Goal: Task Accomplishment & Management: Use online tool/utility

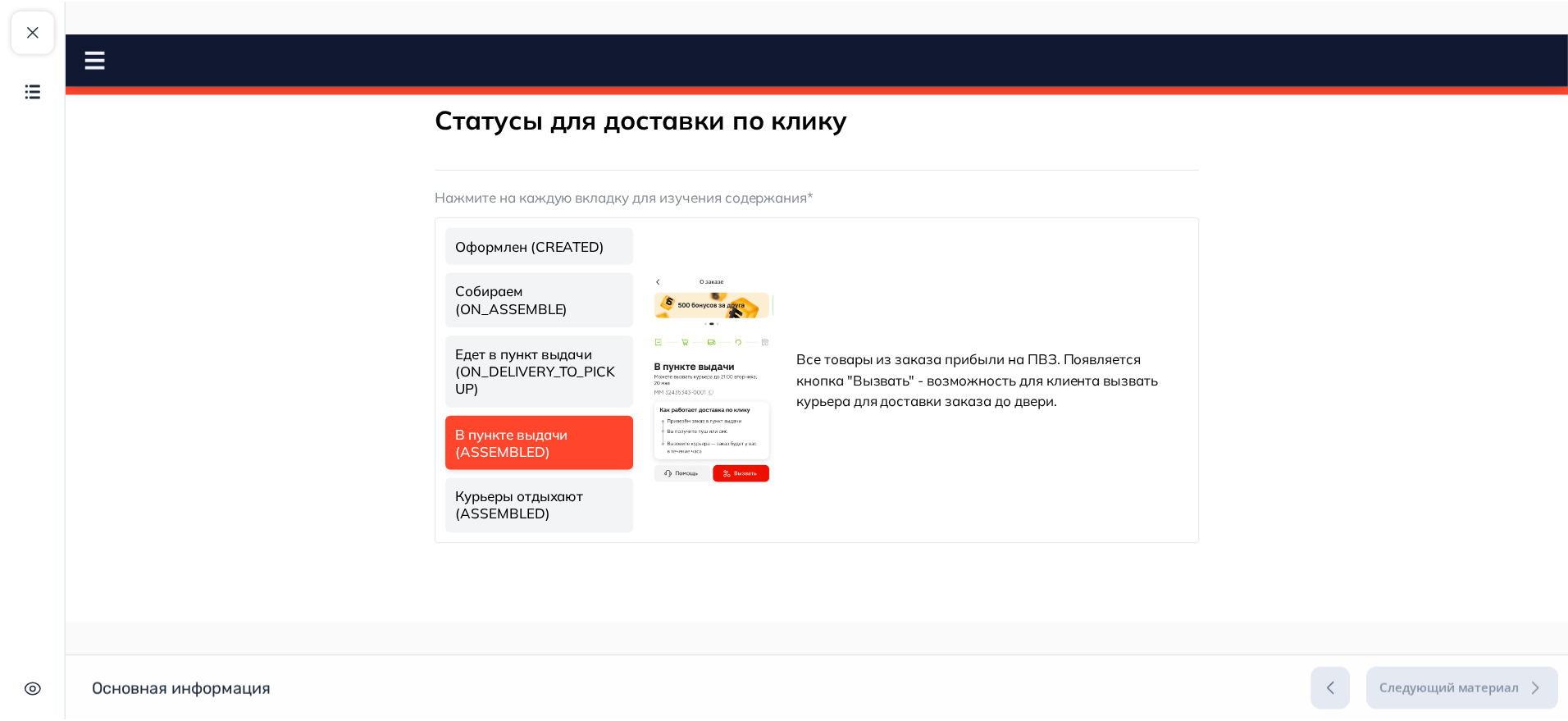
scroll to position [62, 0]
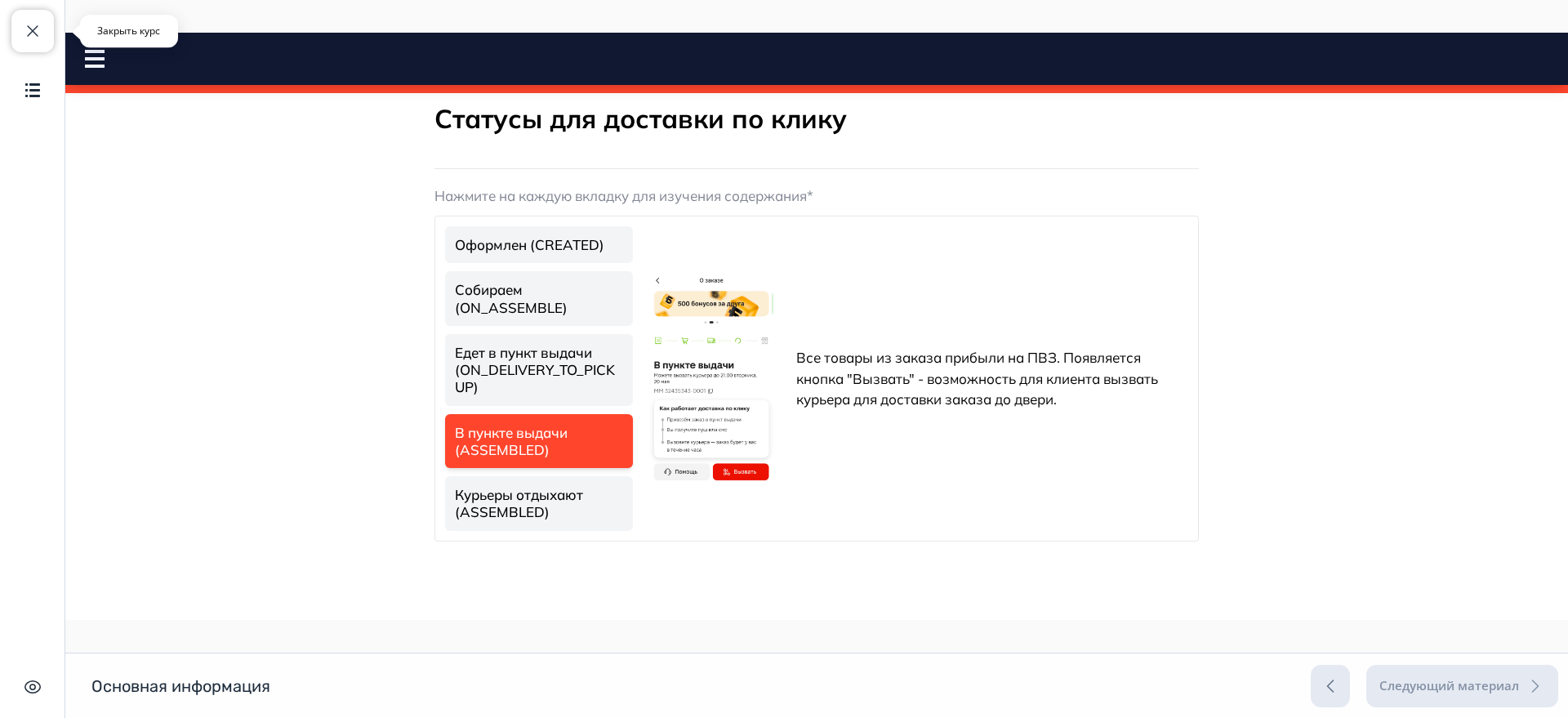
click at [39, 26] on span "button" at bounding box center [33, 31] width 19 height 19
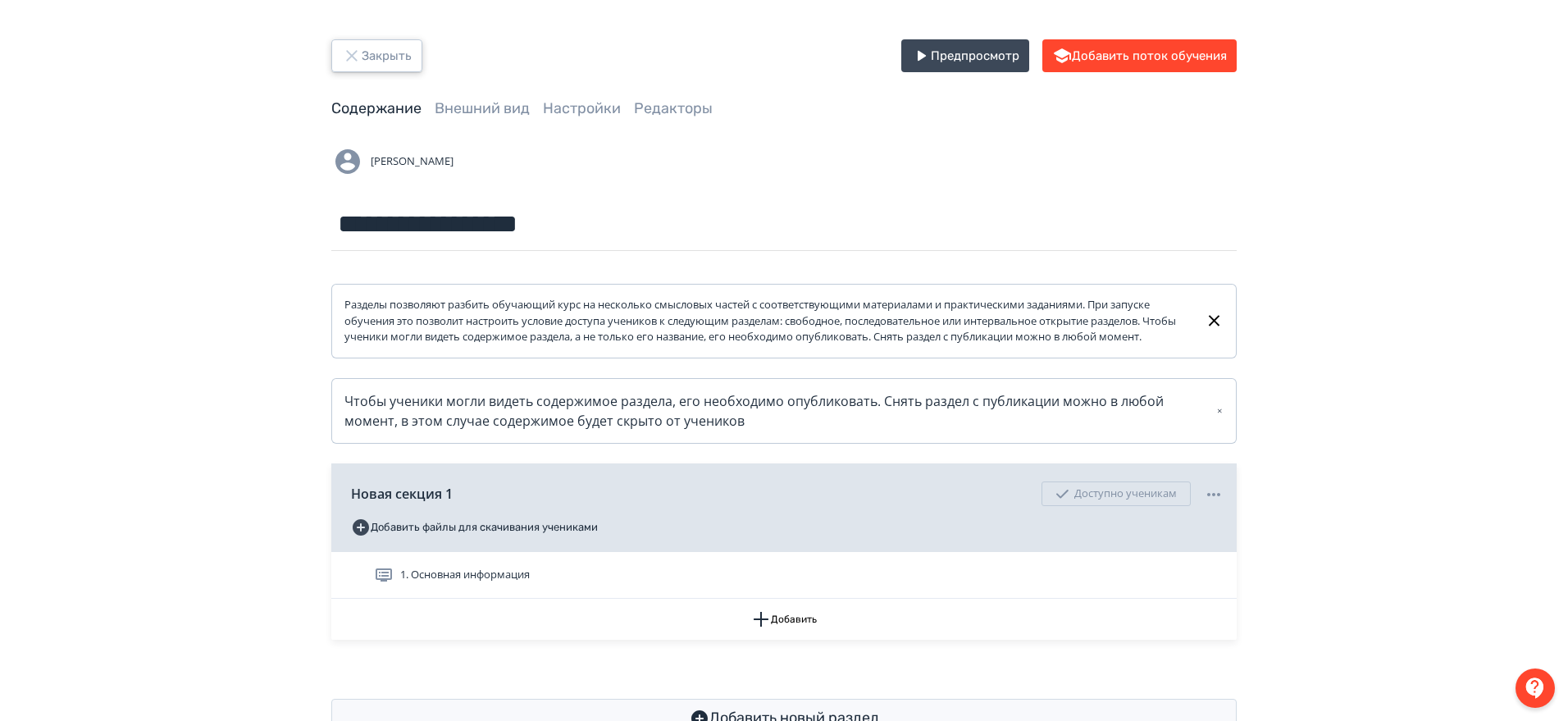
click at [353, 54] on icon "button" at bounding box center [351, 55] width 11 height 11
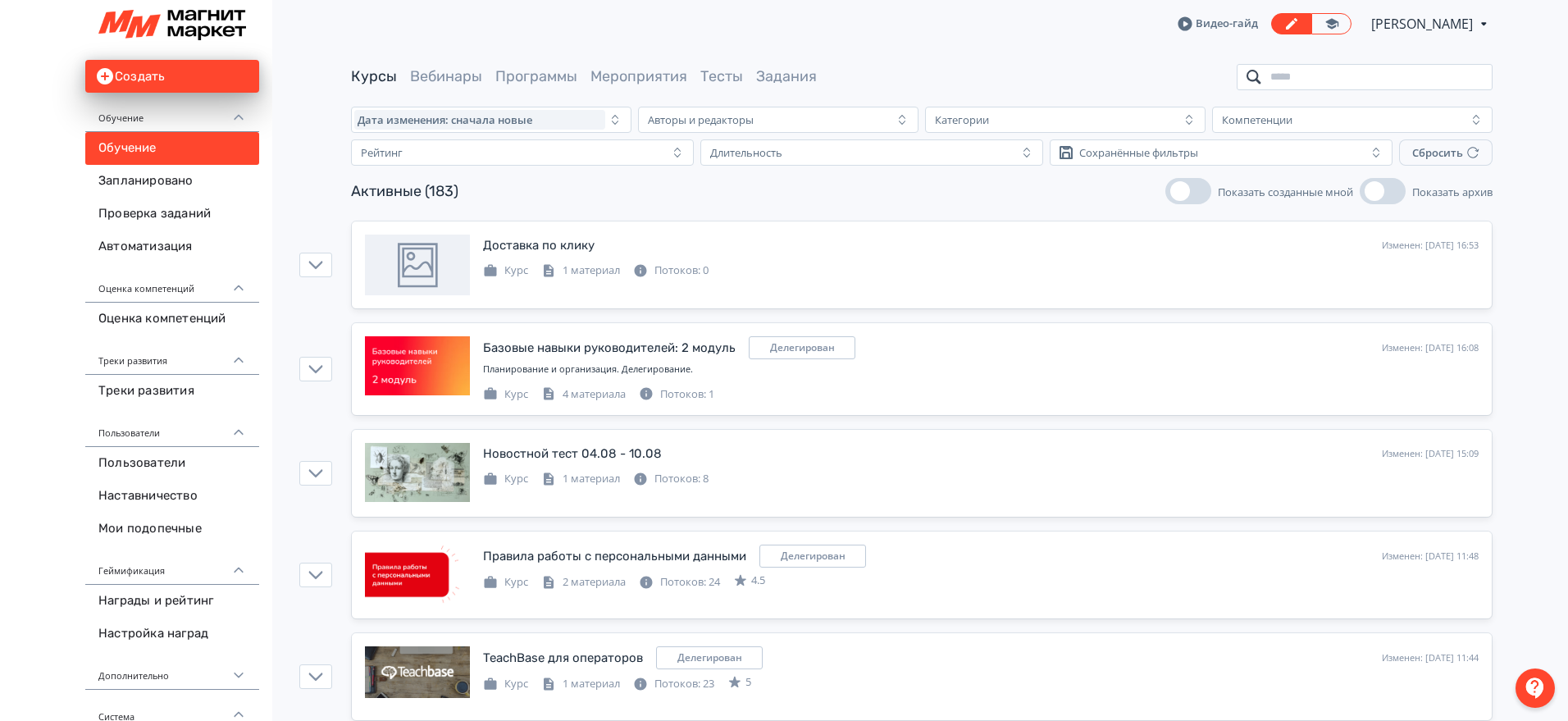
click at [1370, 64] on input "search" at bounding box center [1364, 76] width 256 height 26
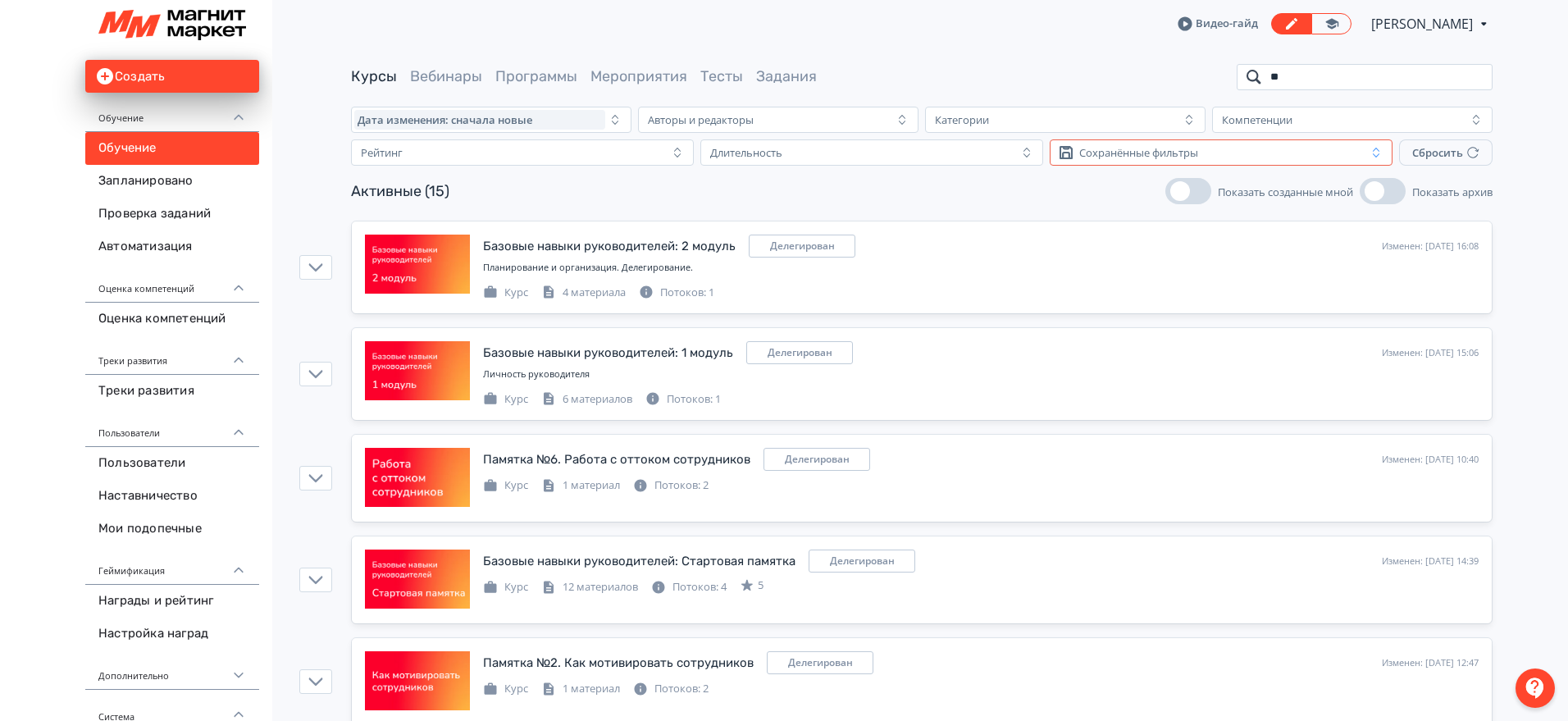
type input "*"
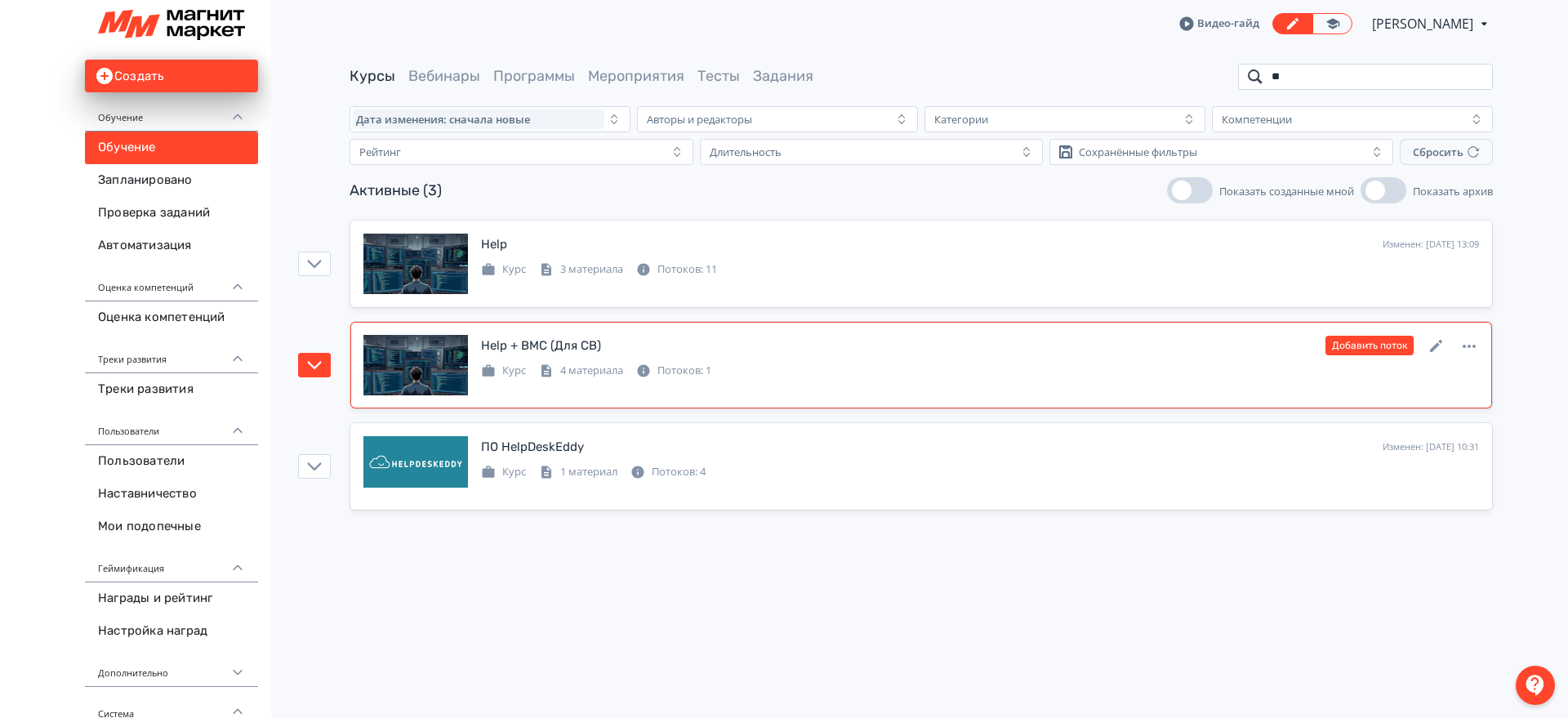
type input "**"
click at [1078, 358] on div "Help + BMC (Для СВ) Изменен: [DATE] 13:51 Добавить поток Курс 4 материала Поток…" at bounding box center [980, 358] width 998 height 44
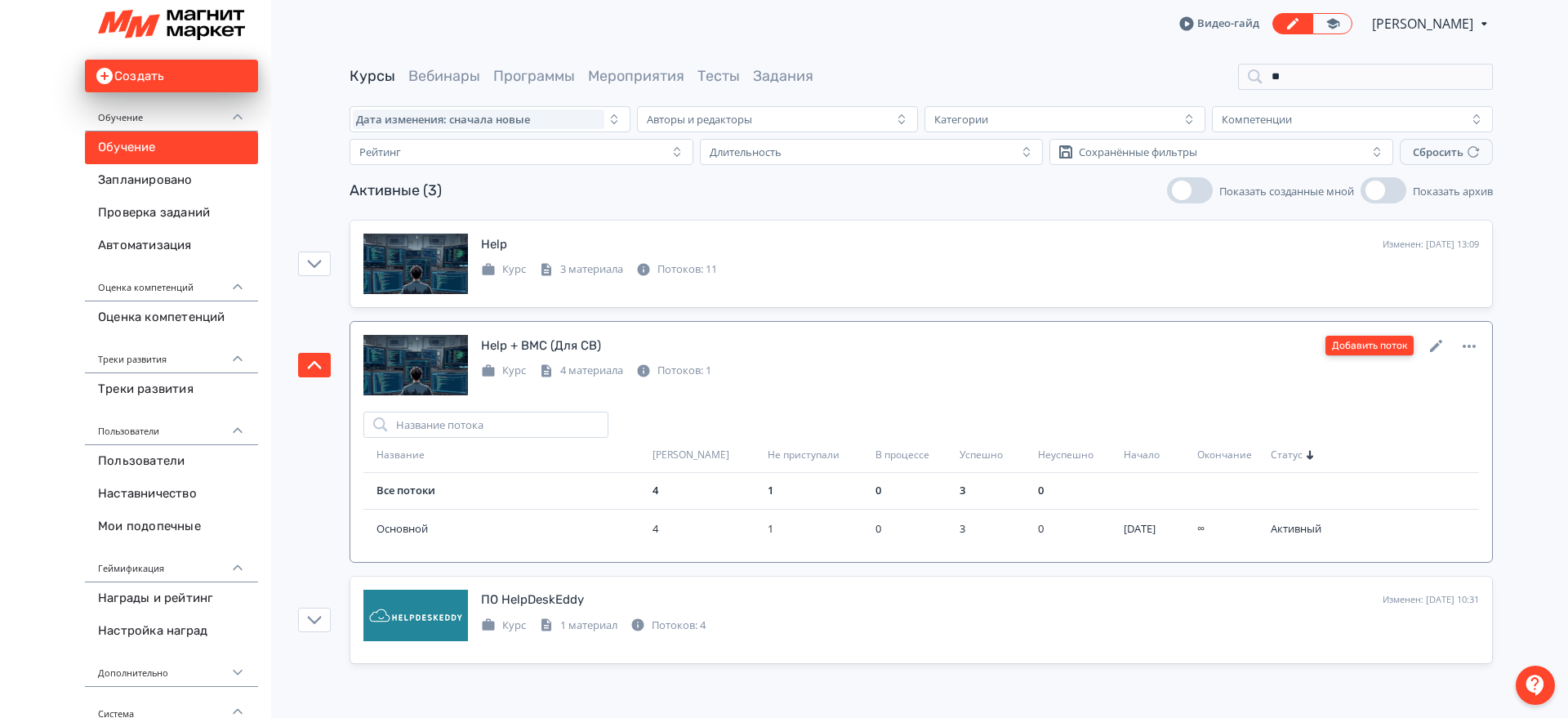
click at [1403, 340] on button "Добавить поток" at bounding box center [1370, 345] width 88 height 19
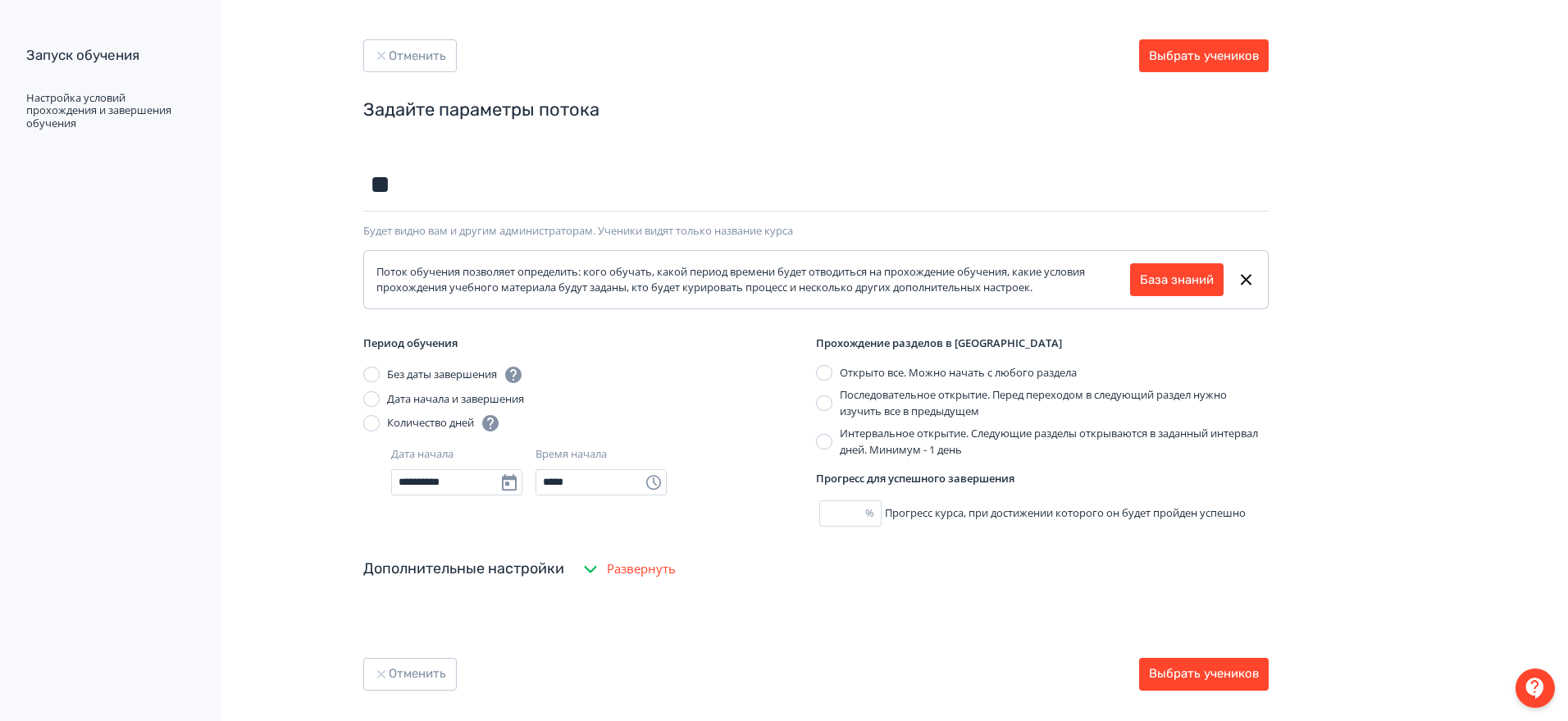
type input "*"
type input "*******"
click at [1198, 687] on button "Выбрать учеников" at bounding box center [1204, 675] width 129 height 33
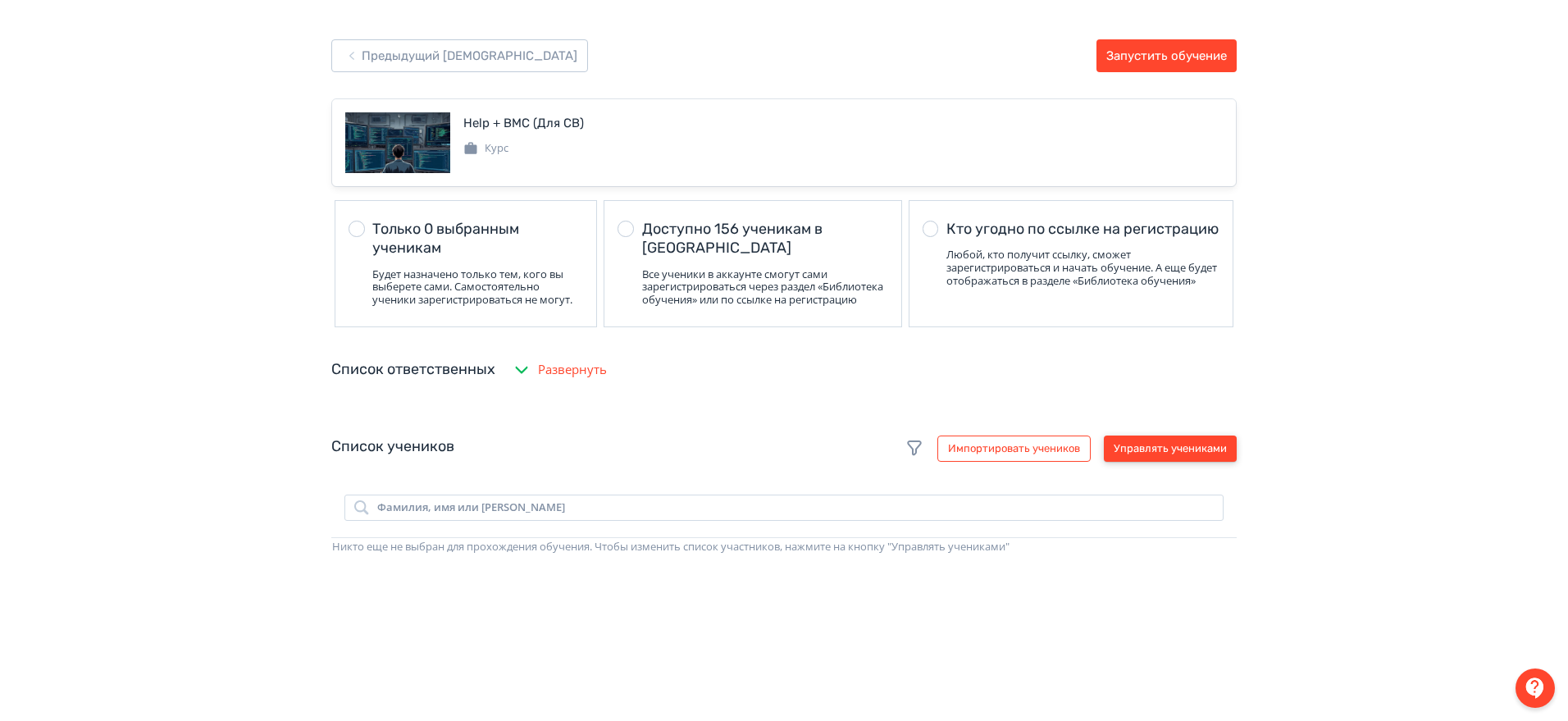
click at [1214, 455] on button "Управлять учениками" at bounding box center [1170, 448] width 133 height 26
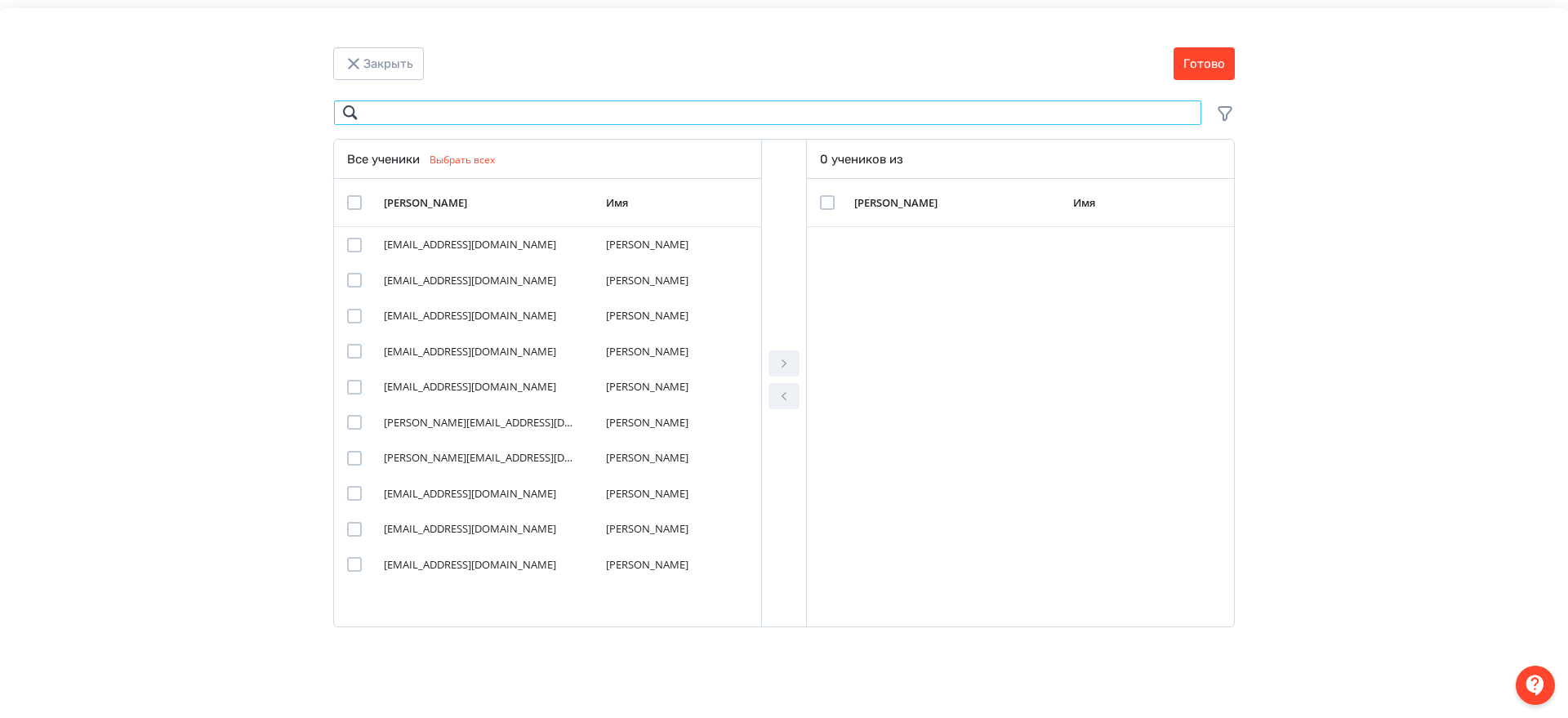
click at [429, 115] on input "Modal" at bounding box center [768, 112] width 869 height 26
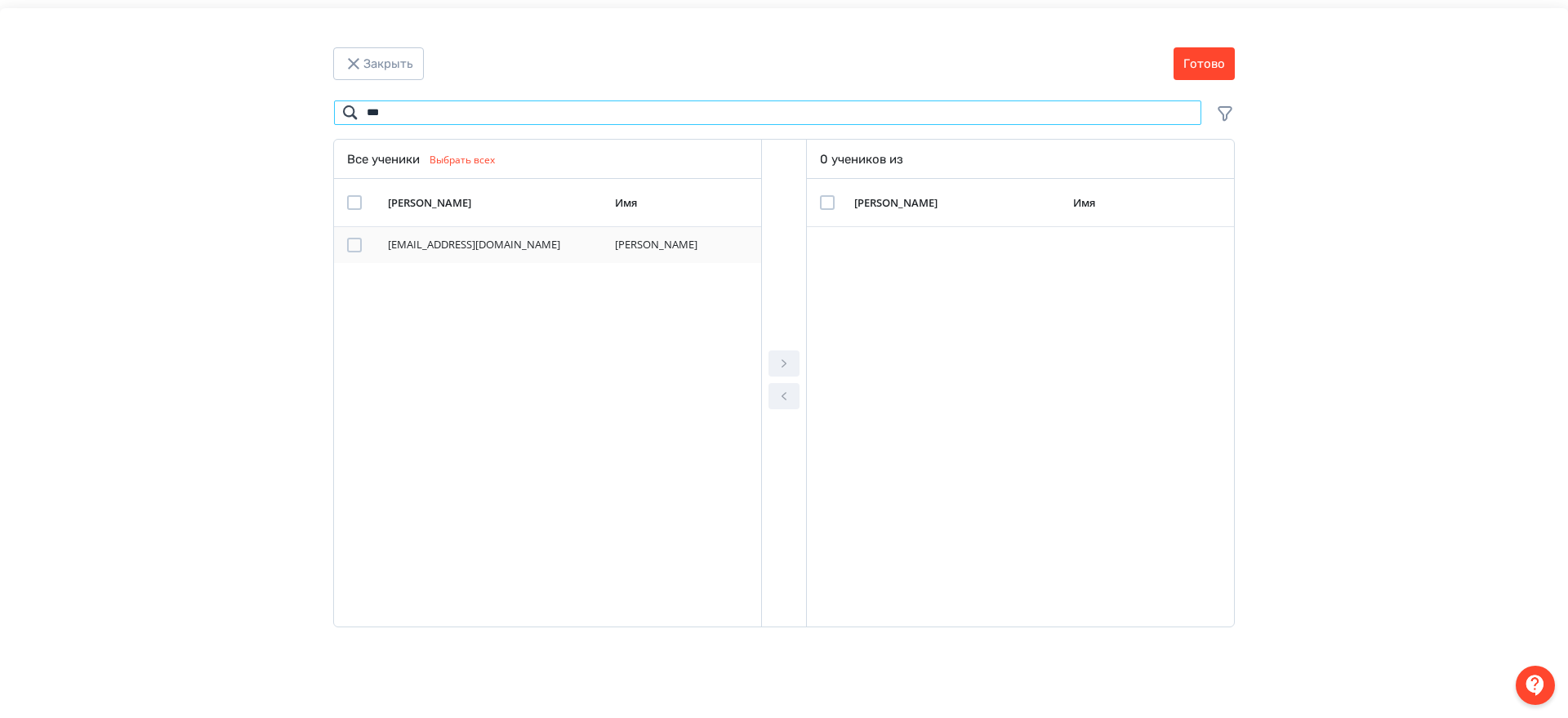
type input "***"
click at [351, 248] on div "Modal" at bounding box center [354, 244] width 14 height 14
click at [774, 352] on button "Modal" at bounding box center [784, 363] width 31 height 26
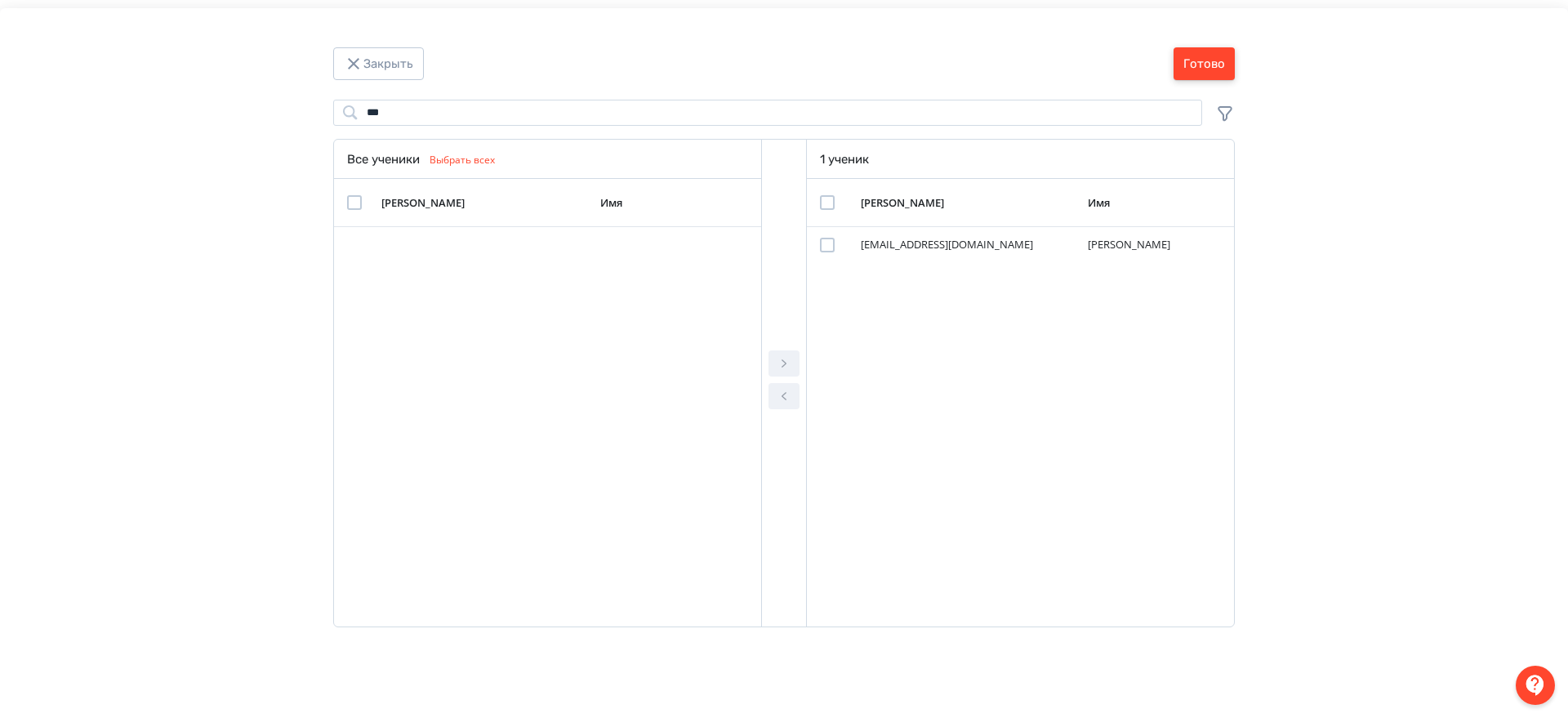
click at [1192, 60] on button "Готово" at bounding box center [1204, 63] width 61 height 33
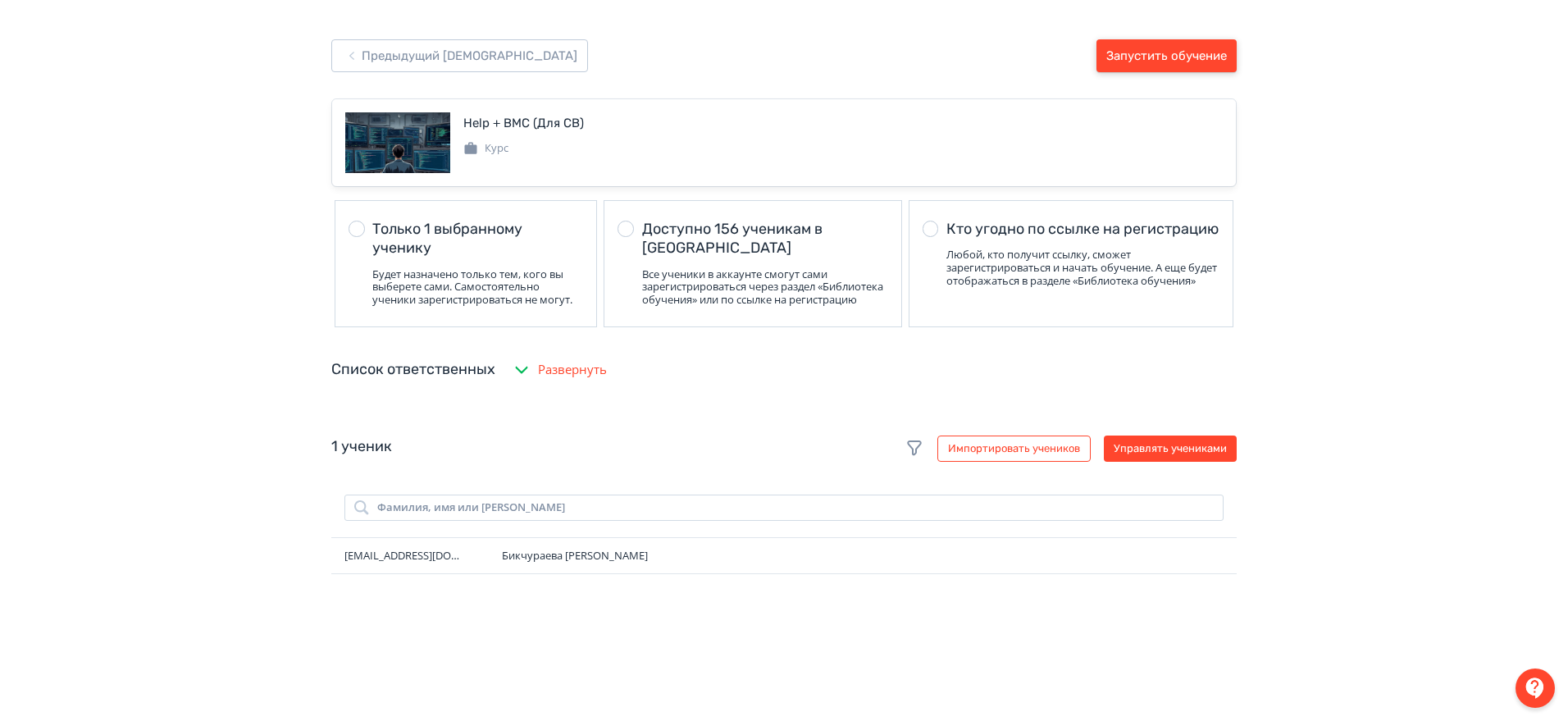
click at [1197, 60] on button "Запустить обучение" at bounding box center [1166, 56] width 140 height 33
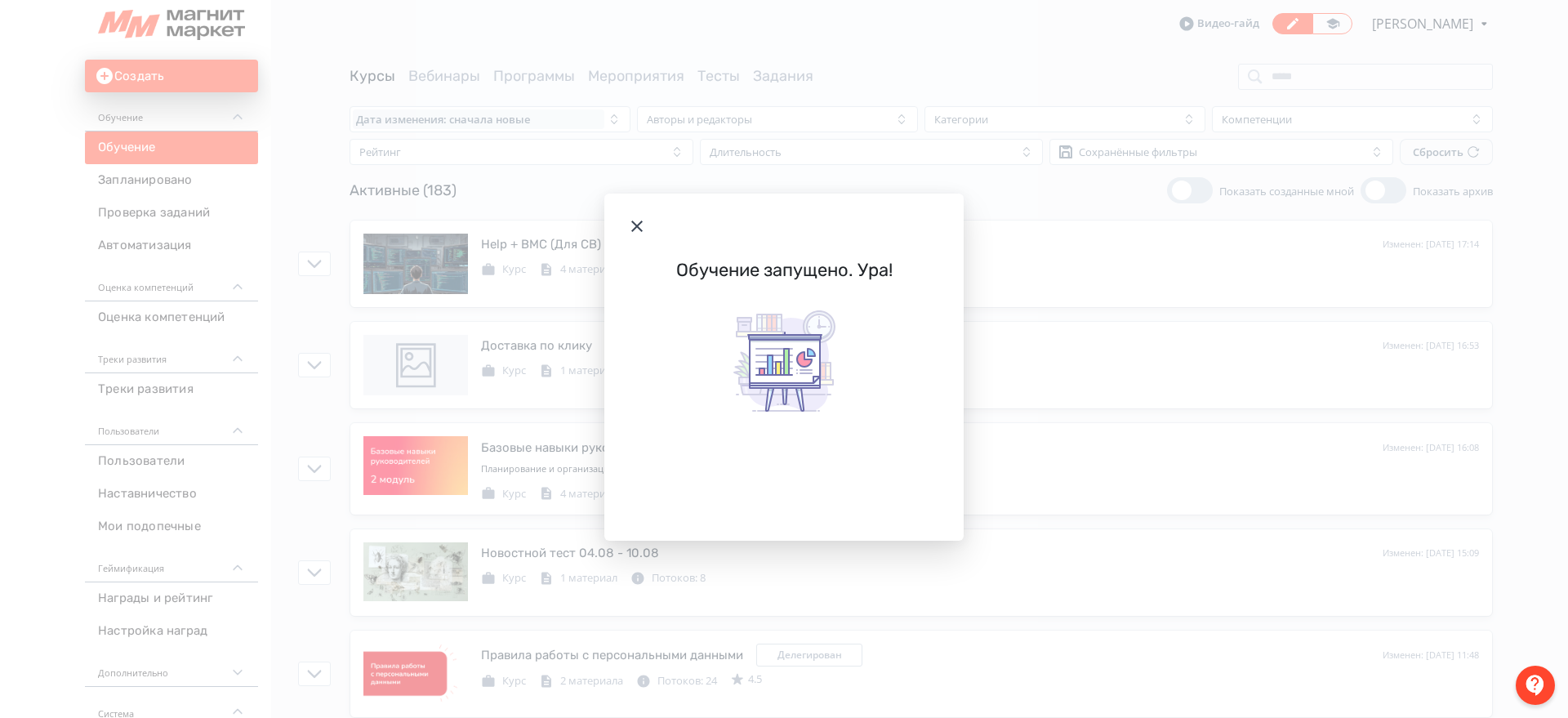
click at [624, 234] on header "Modal" at bounding box center [784, 226] width 359 height 65
click at [628, 230] on icon "Modal" at bounding box center [637, 226] width 19 height 19
